Goal: Task Accomplishment & Management: Use online tool/utility

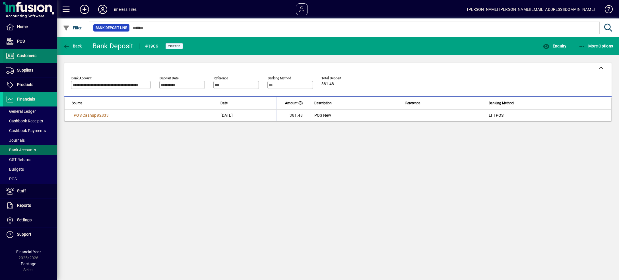
click at [36, 56] on span "Customers" at bounding box center [26, 55] width 19 height 5
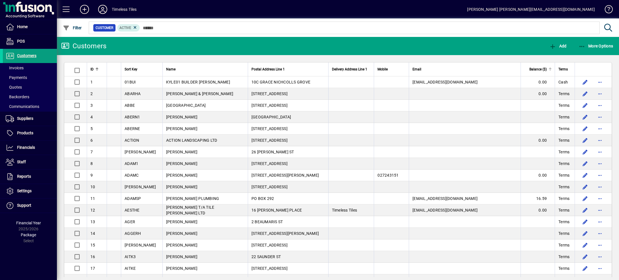
click at [531, 67] on span "Balance ($)" at bounding box center [537, 69] width 17 height 6
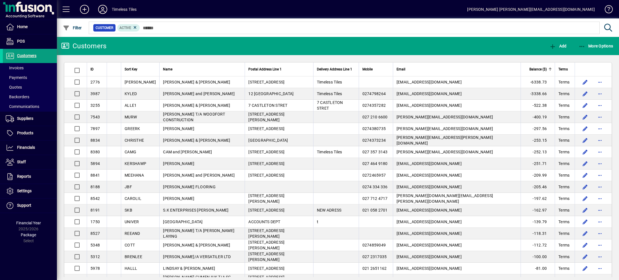
click at [530, 68] on span "Balance ($)" at bounding box center [537, 69] width 17 height 6
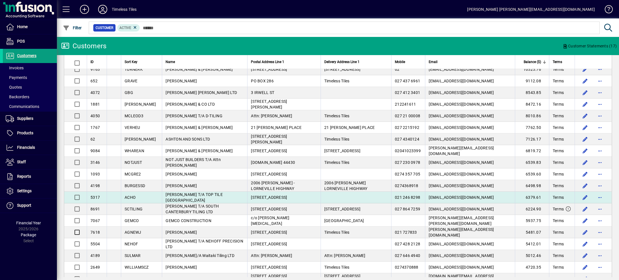
scroll to position [87, 0]
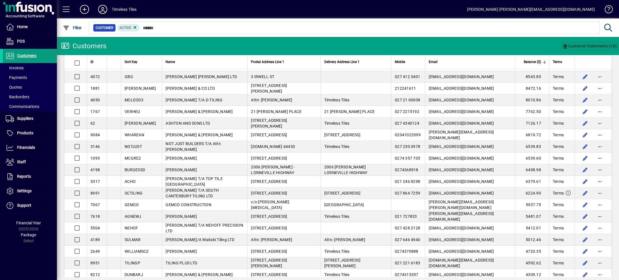
click at [585, 44] on span "Customer Statements (18)" at bounding box center [590, 46] width 54 height 9
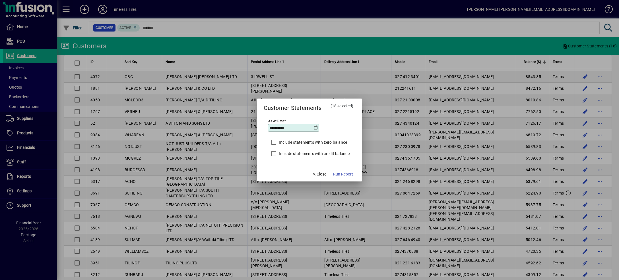
click at [318, 129] on icon at bounding box center [316, 128] width 5 height 5
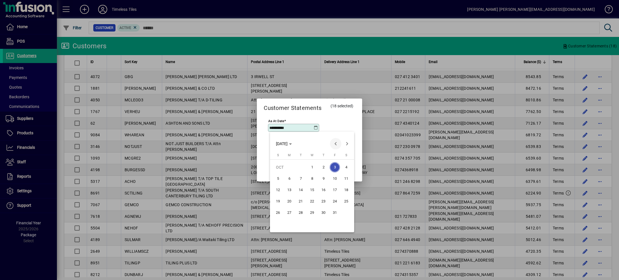
click at [337, 142] on span "Previous month" at bounding box center [335, 143] width 11 height 11
click at [302, 223] on span "30" at bounding box center [300, 224] width 10 height 10
type input "**********"
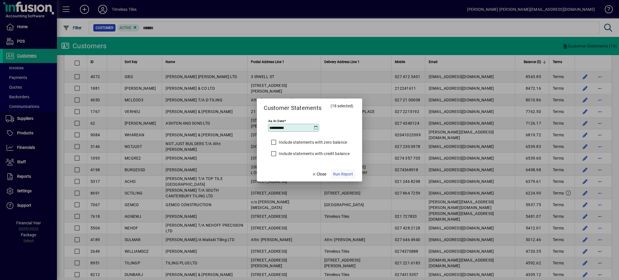
click at [336, 175] on span "Run Report" at bounding box center [343, 174] width 20 height 6
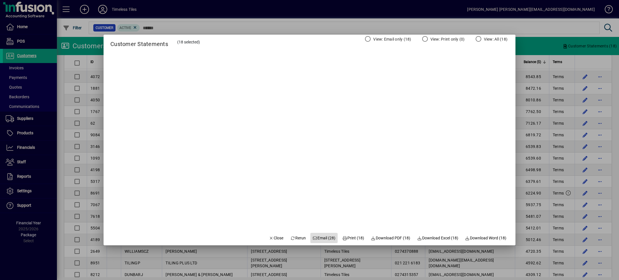
click at [316, 239] on span "Email (28)" at bounding box center [324, 238] width 23 height 6
click at [320, 239] on span "Email (28)" at bounding box center [324, 238] width 23 height 6
click at [270, 238] on span "Close" at bounding box center [276, 238] width 15 height 6
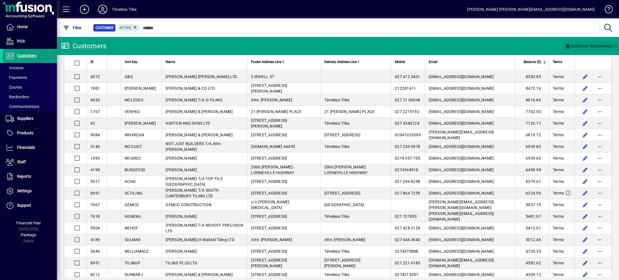
click at [600, 48] on span "Customer Statements (1)" at bounding box center [591, 46] width 52 height 9
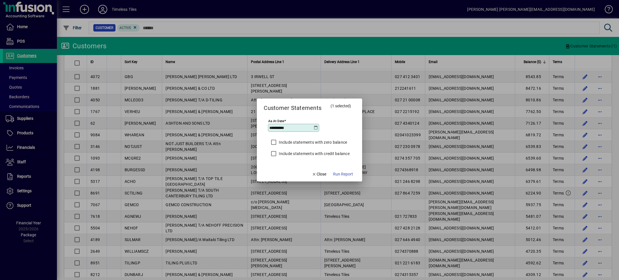
click at [310, 126] on input "**********" at bounding box center [291, 128] width 44 height 5
click at [318, 126] on icon at bounding box center [316, 128] width 5 height 5
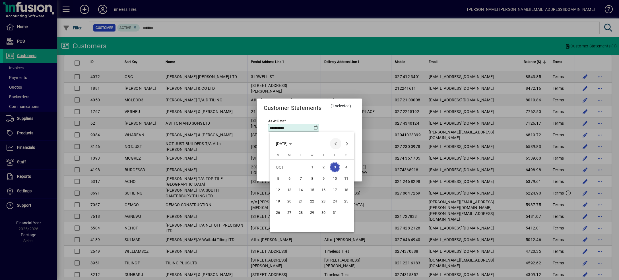
click at [335, 144] on span "Previous month" at bounding box center [335, 143] width 11 height 11
click at [300, 222] on span "30" at bounding box center [300, 224] width 10 height 10
type input "**********"
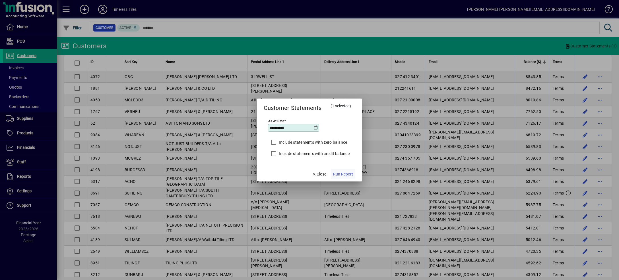
click at [344, 174] on span "Run Report" at bounding box center [343, 174] width 20 height 6
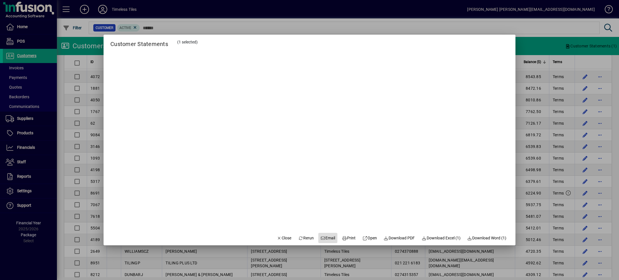
click at [323, 239] on span "Email" at bounding box center [328, 238] width 15 height 6
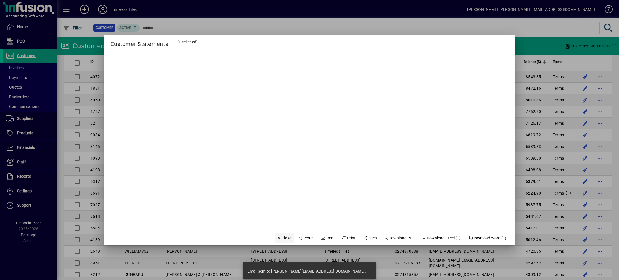
click at [277, 241] on span "Close" at bounding box center [284, 238] width 15 height 6
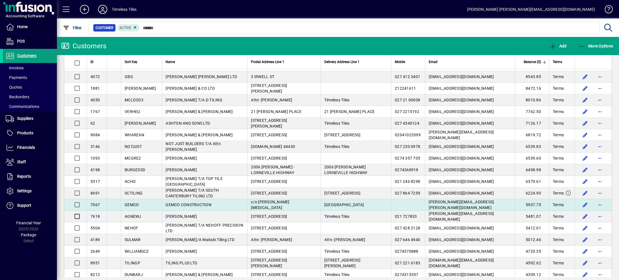
scroll to position [116, 0]
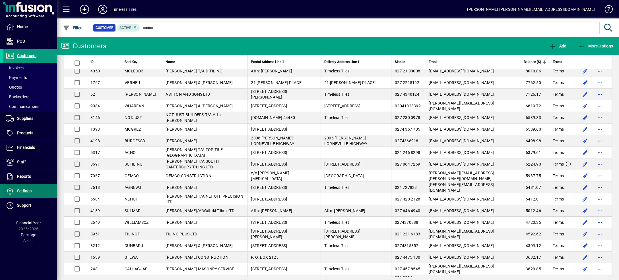
click at [29, 191] on span "Settings" at bounding box center [24, 191] width 15 height 5
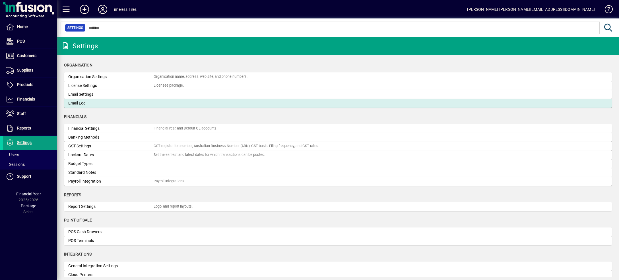
click at [89, 101] on div "Email Log" at bounding box center [110, 103] width 85 height 6
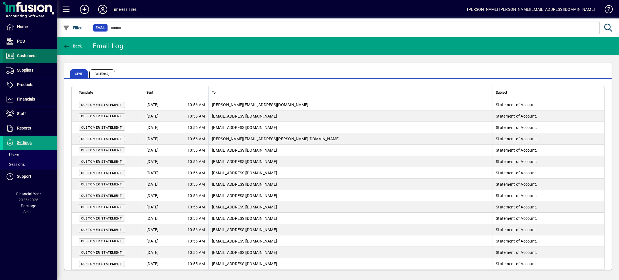
click at [24, 57] on span "Customers" at bounding box center [26, 55] width 19 height 5
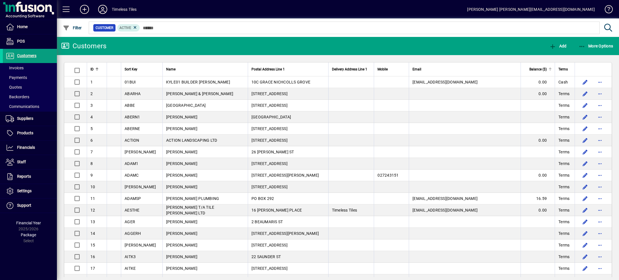
click at [529, 68] on span "Balance ($)" at bounding box center [537, 69] width 17 height 6
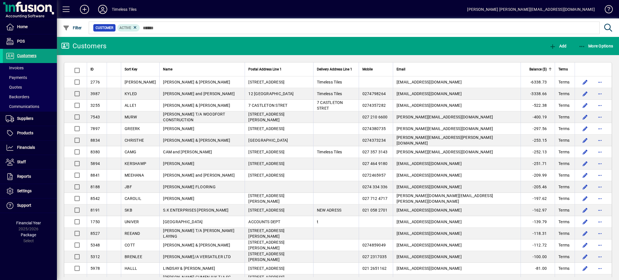
click at [529, 70] on span "Balance ($)" at bounding box center [537, 69] width 17 height 6
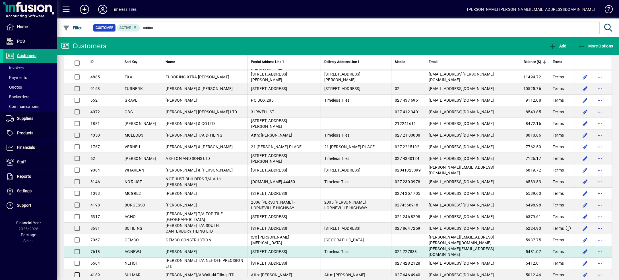
scroll to position [58, 0]
